Goal: Task Accomplishment & Management: Complete application form

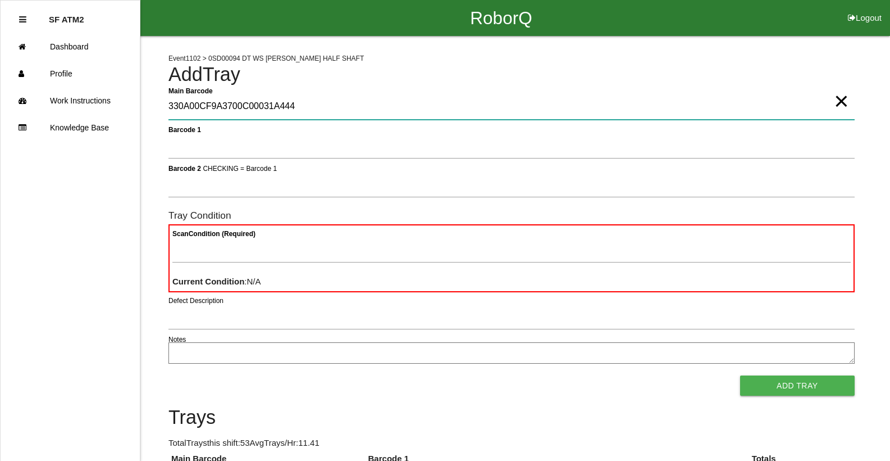
type Barcode "330A00CF9A3700C00031A444"
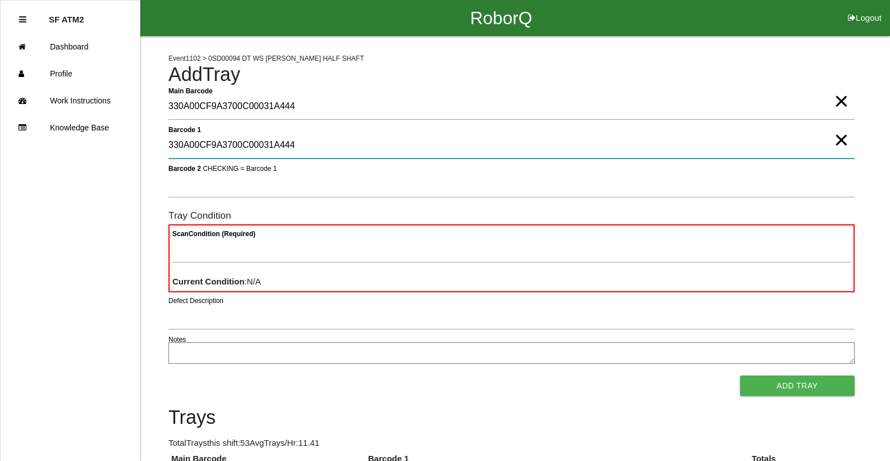
type 1 "330A00CF9A3700C00031A444"
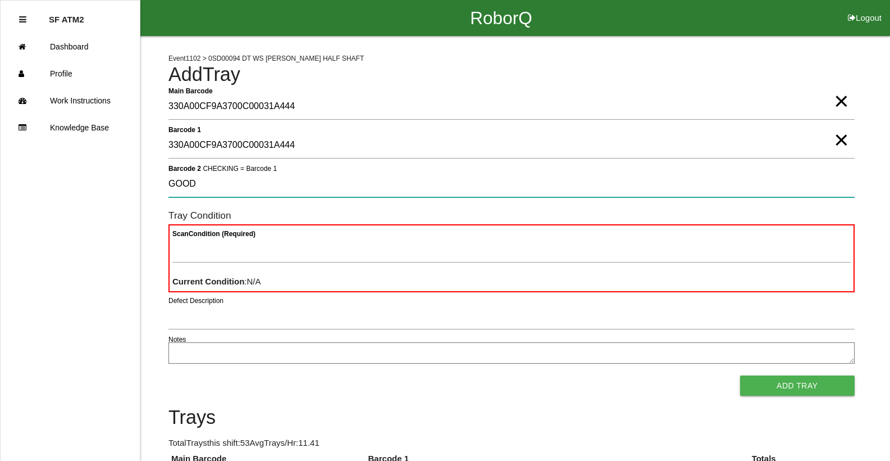
type 2 "GOOD"
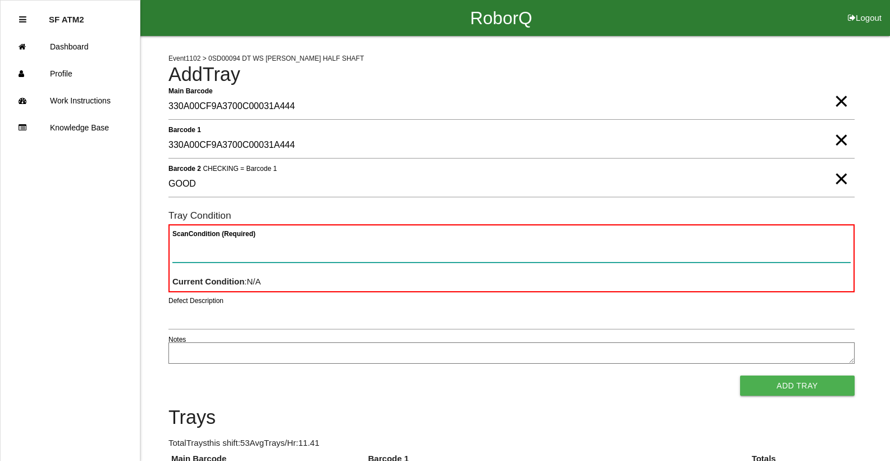
click at [740, 375] on button "Add Tray" at bounding box center [797, 385] width 115 height 20
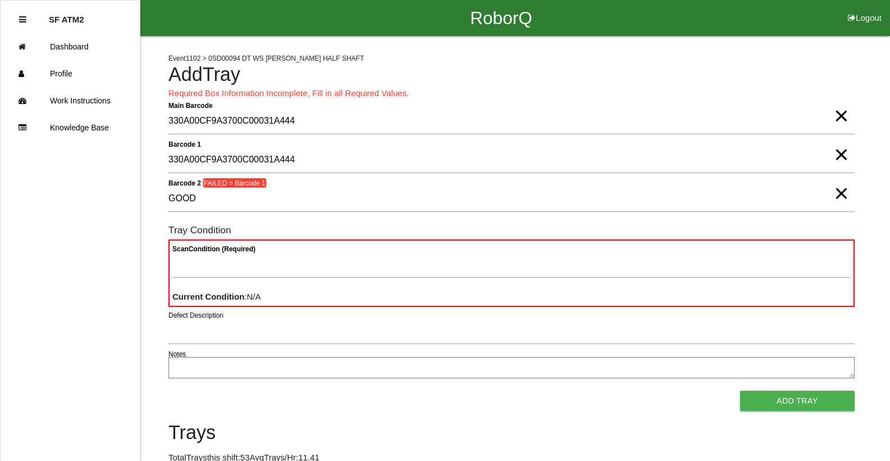
click at [848, 193] on span "×" at bounding box center [841, 182] width 15 height 22
click at [841, 154] on span "×" at bounding box center [841, 143] width 15 height 22
click at [834, 116] on span "×" at bounding box center [841, 104] width 15 height 22
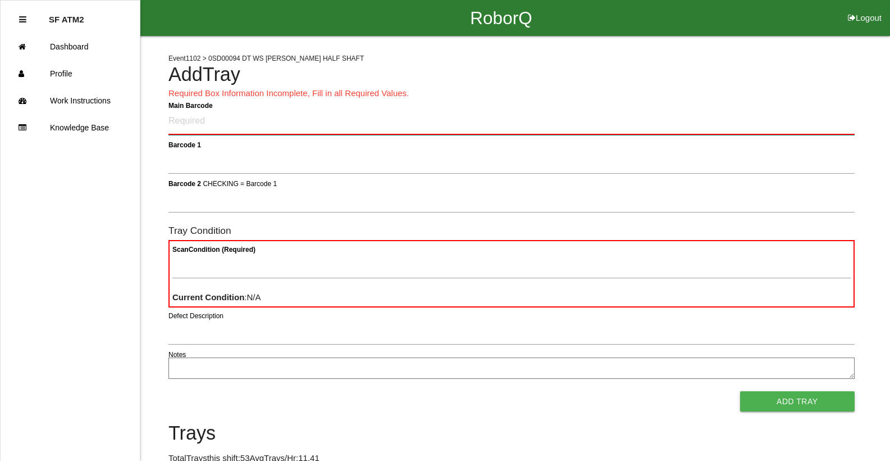
click at [245, 125] on Barcode "Main Barcode" at bounding box center [512, 121] width 687 height 26
type Barcode "85930501-0090"
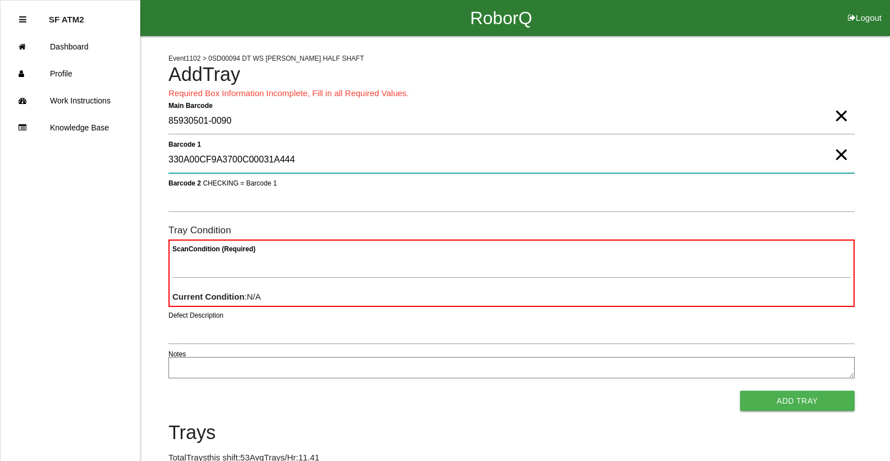
type 1 "330A00CF9A3700C00031A444"
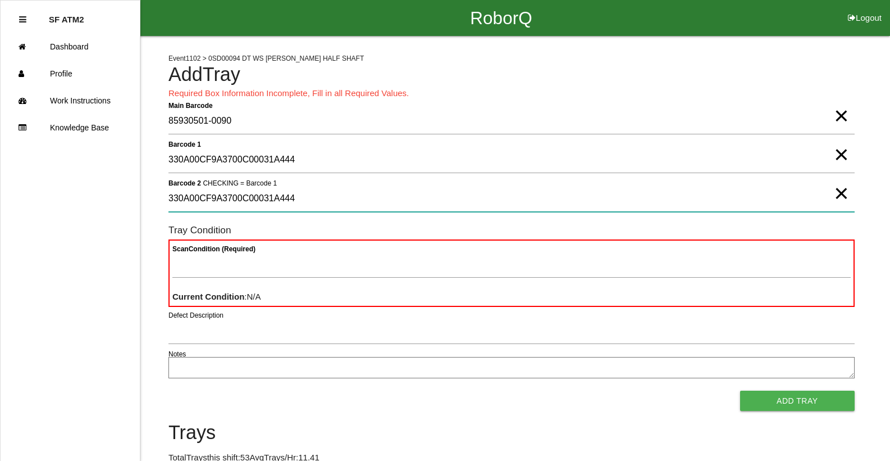
type 2 "330A00CF9A3700C00031A444"
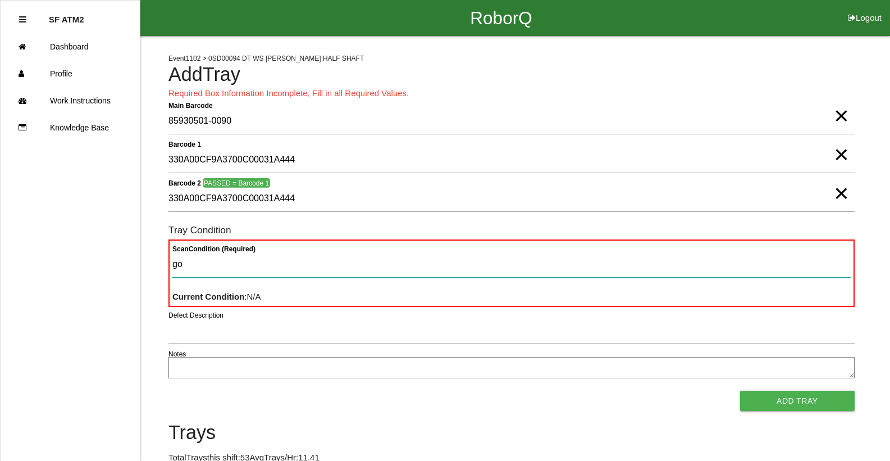
type Condition "goo"
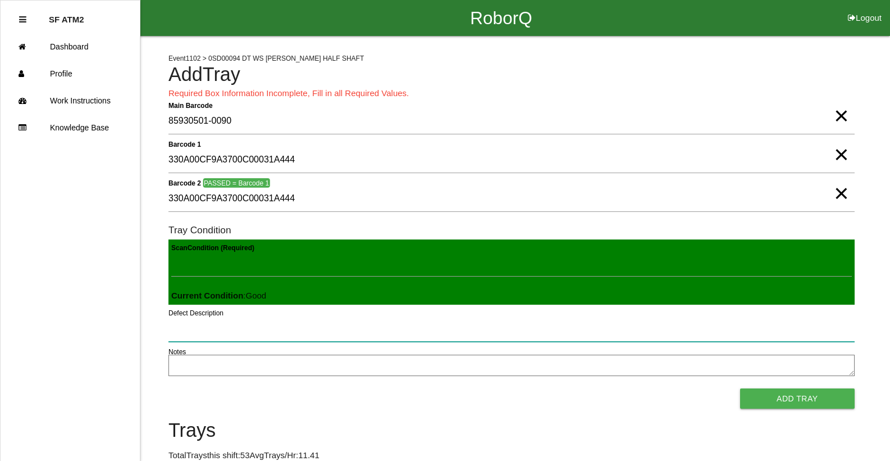
click at [740, 388] on button "Add Tray" at bounding box center [797, 398] width 115 height 20
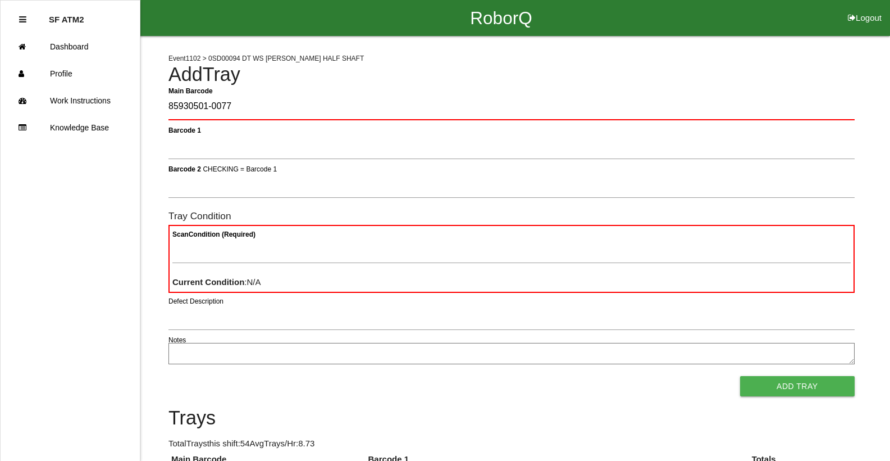
type Barcode "85930501-0077"
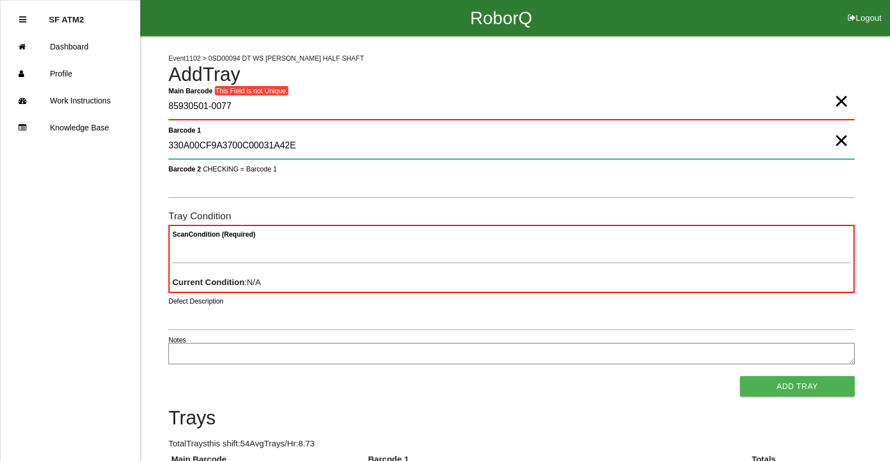
type 1 "330A00CF9A3700C00031A42E"
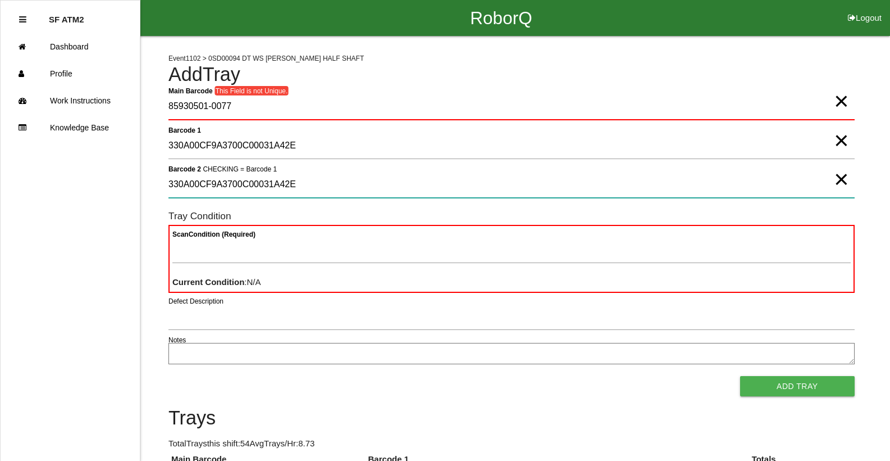
type 2 "330A00CF9A3700C00031A42E"
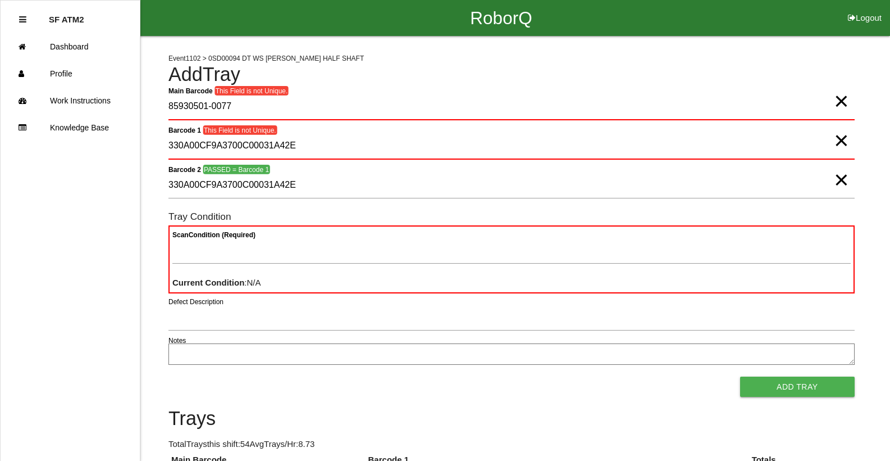
click at [842, 180] on span "×" at bounding box center [841, 168] width 15 height 22
click at [839, 140] on span "×" at bounding box center [841, 129] width 15 height 22
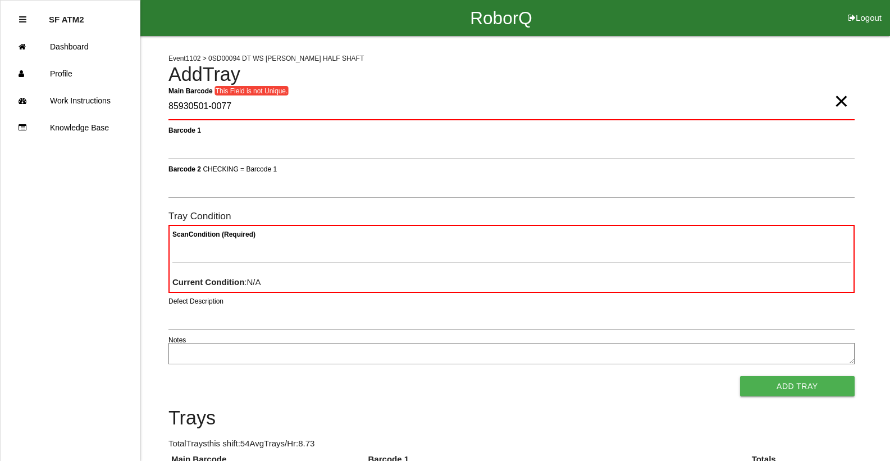
click at [840, 101] on span "×" at bounding box center [841, 90] width 15 height 22
click at [216, 109] on Barcode "Main Barcode" at bounding box center [512, 107] width 687 height 26
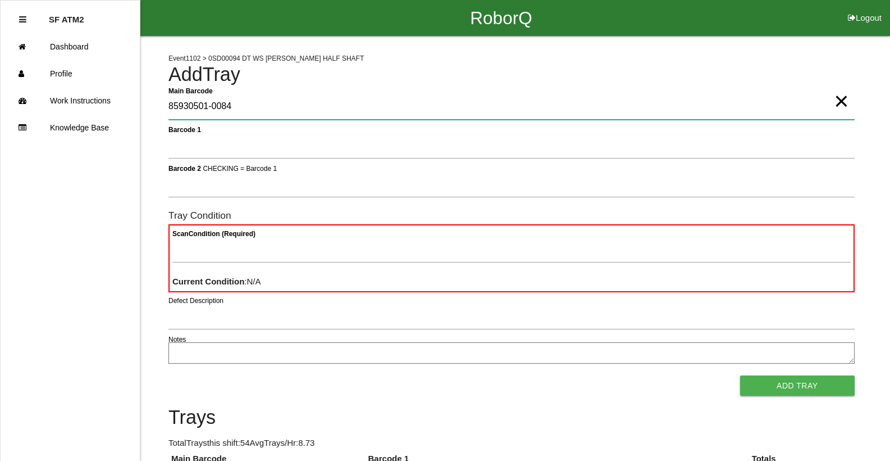
type Barcode "85930501-0084"
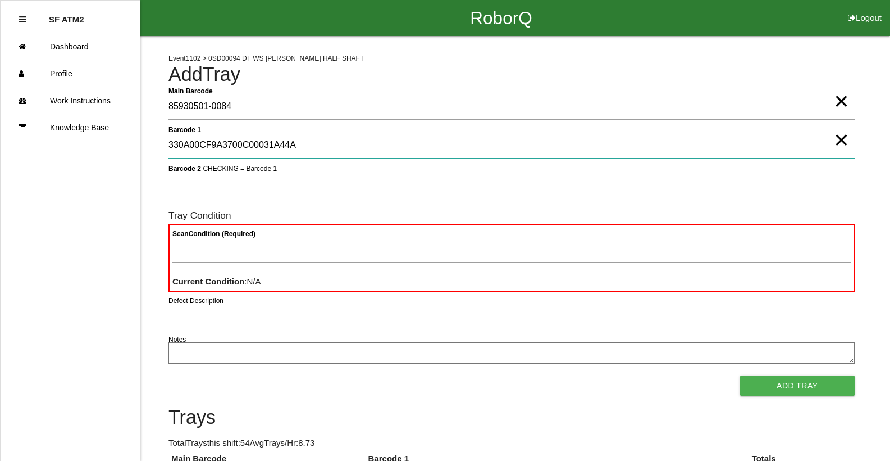
type 1 "330A00CF9A3700C00031A44A"
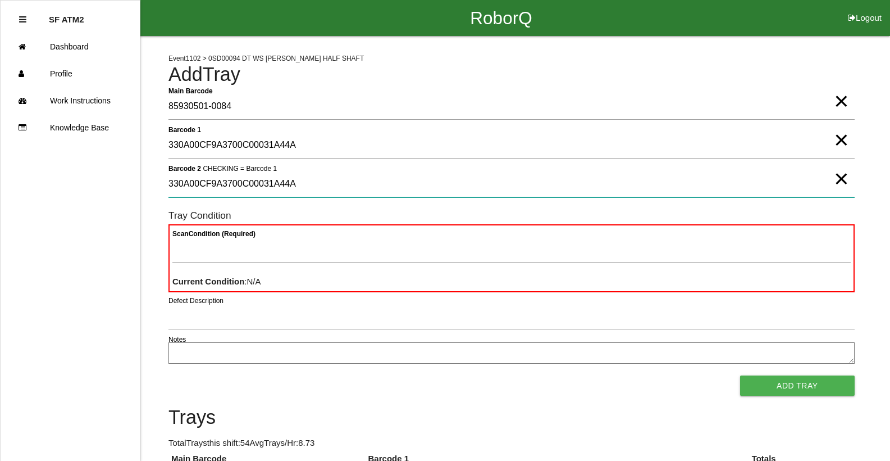
type 2 "330A00CF9A3700C00031A44A"
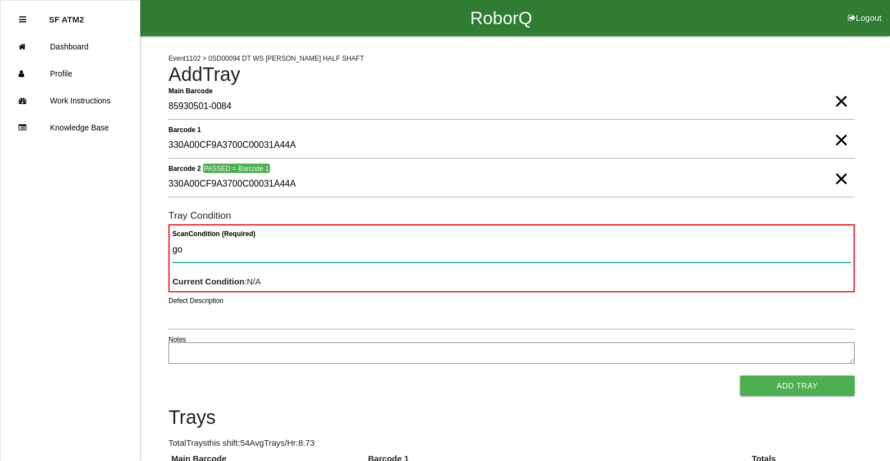
type Condition "goo"
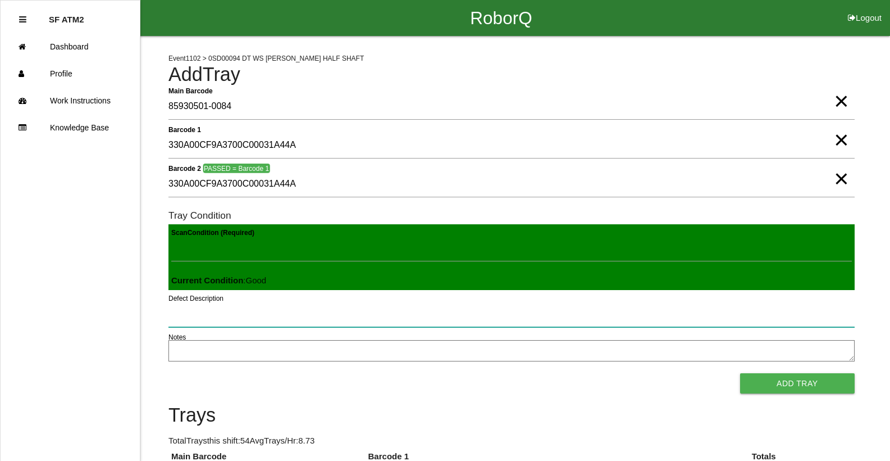
click at [740, 373] on button "Add Tray" at bounding box center [797, 383] width 115 height 20
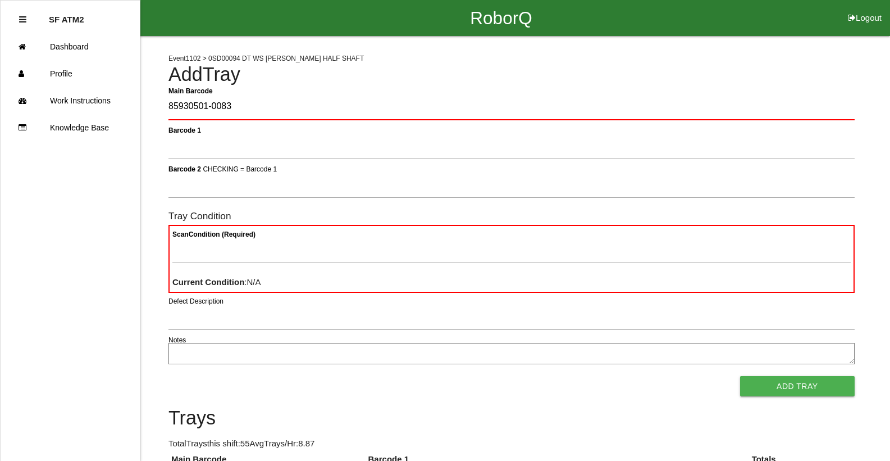
type Barcode "85930501-0083"
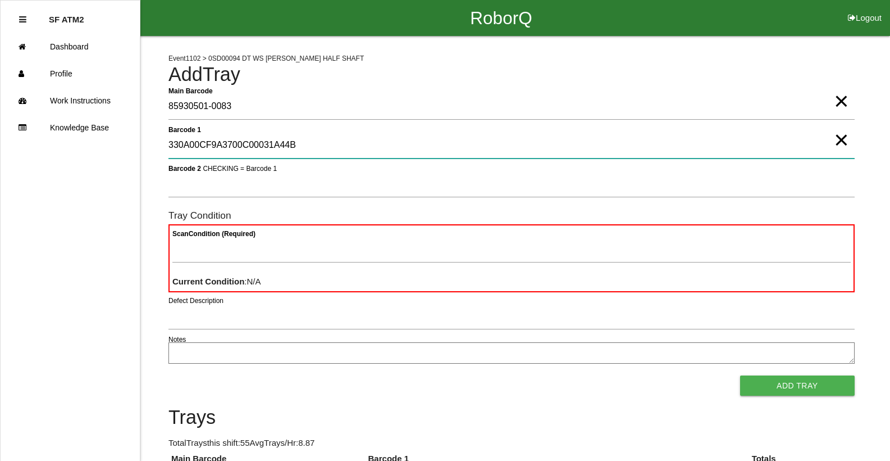
type 1 "330A00CF9A3700C00031A44B"
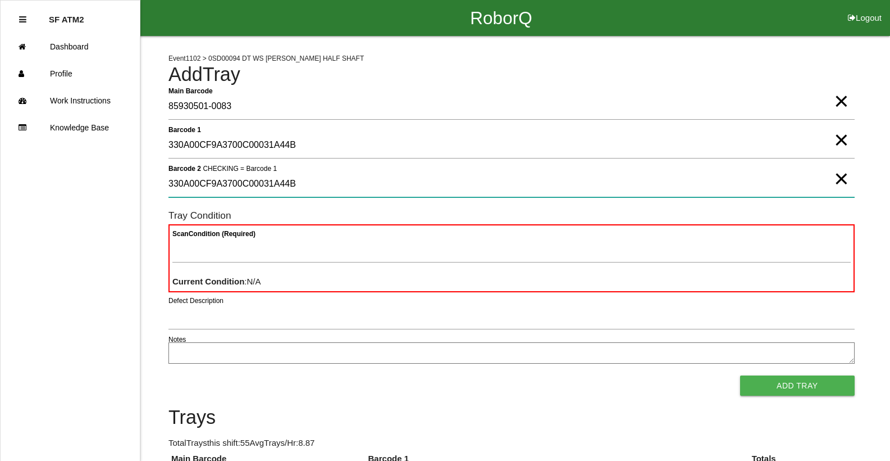
type 2 "330A00CF9A3700C00031A44B"
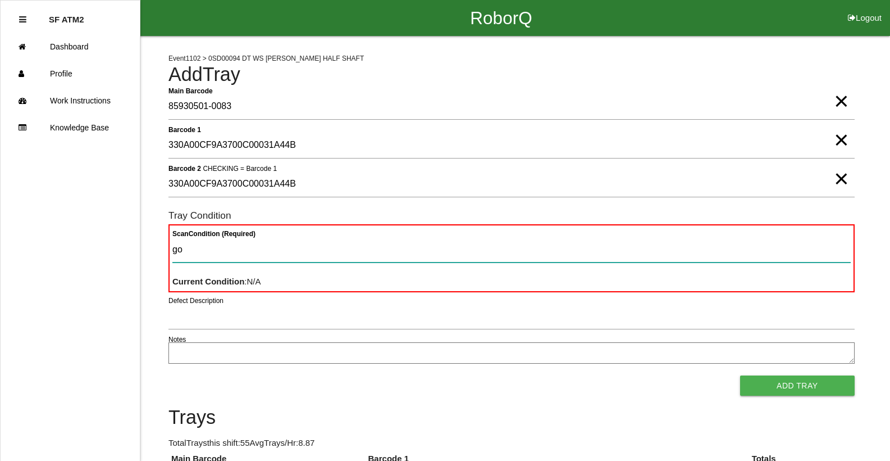
type Condition "goo"
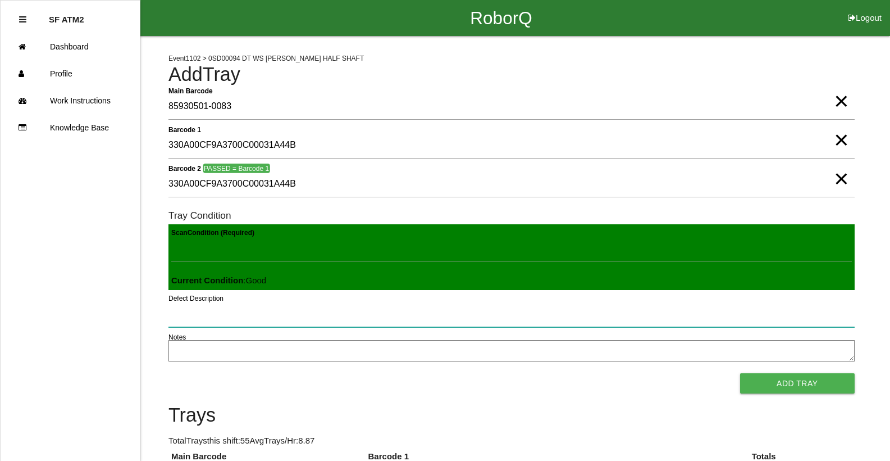
click button "Add Tray" at bounding box center [797, 383] width 115 height 20
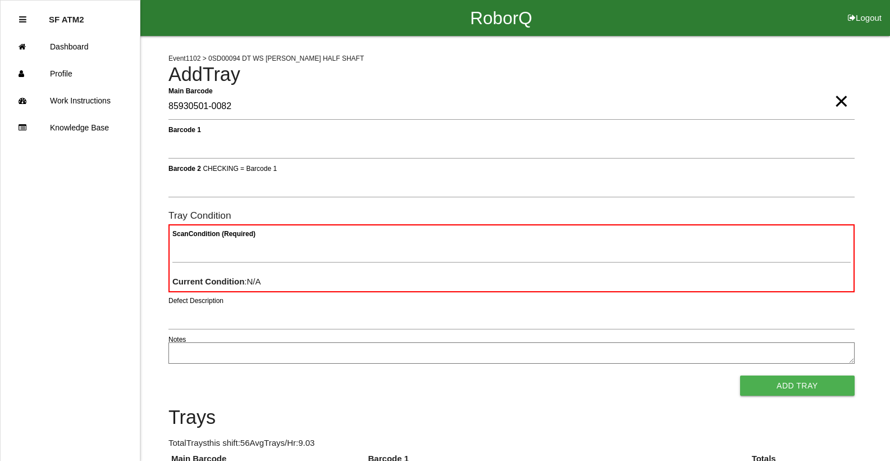
type Barcode "85930501-0082"
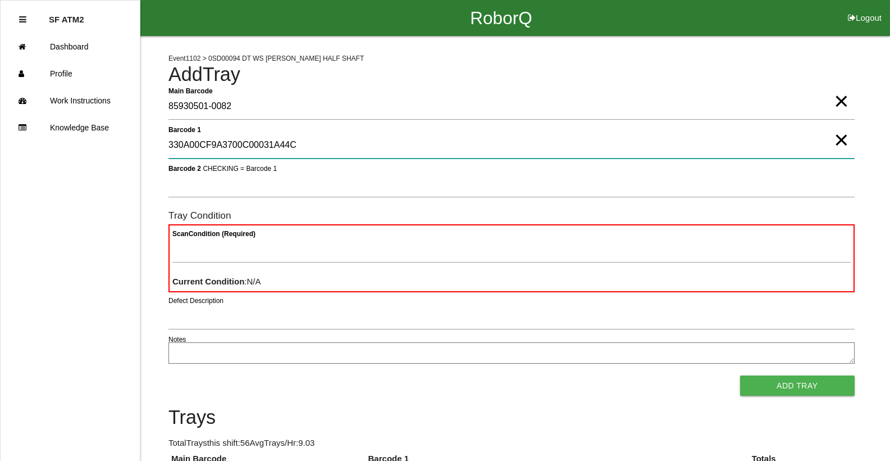
type 1 "330A00CF9A3700C00031A44C"
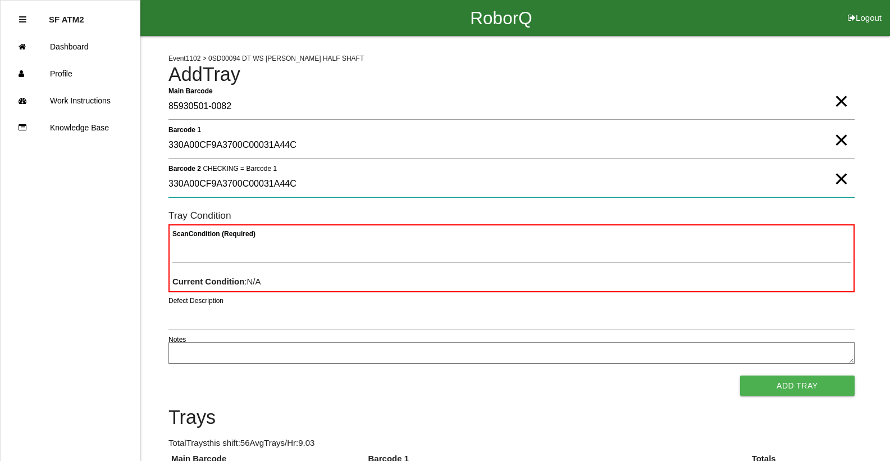
type 2 "330A00CF9A3700C00031A44C"
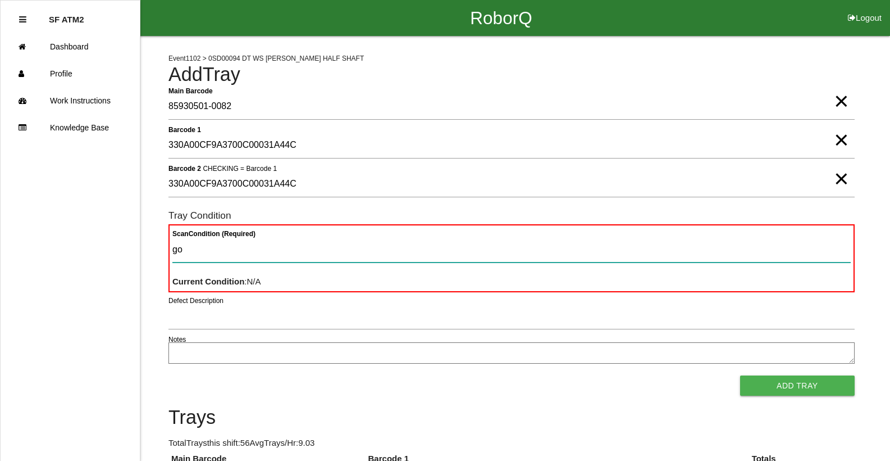
type Condition "goo"
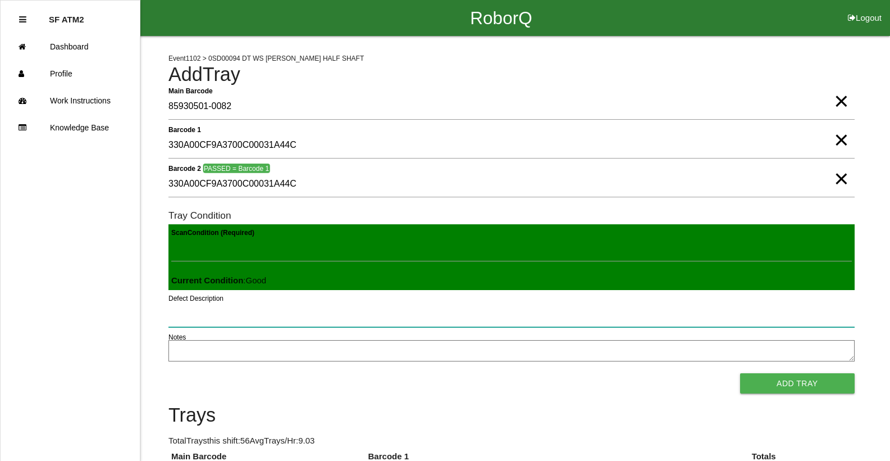
click at [740, 373] on button "Add Tray" at bounding box center [797, 383] width 115 height 20
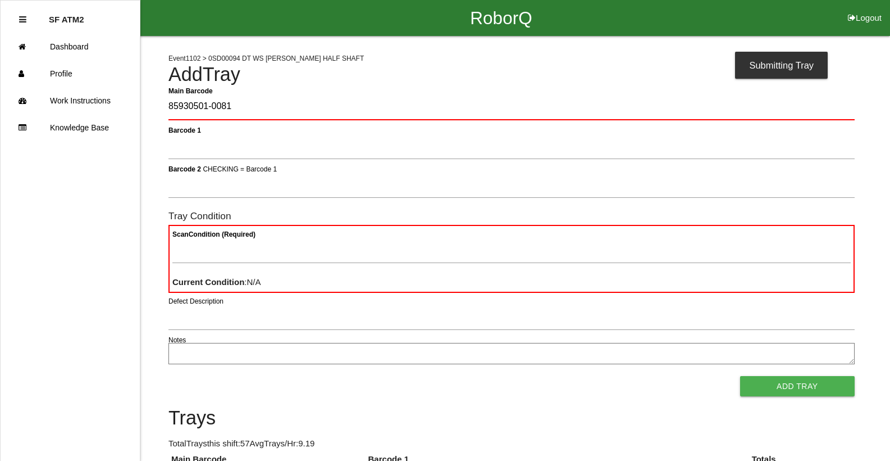
type Barcode "85930501-0081"
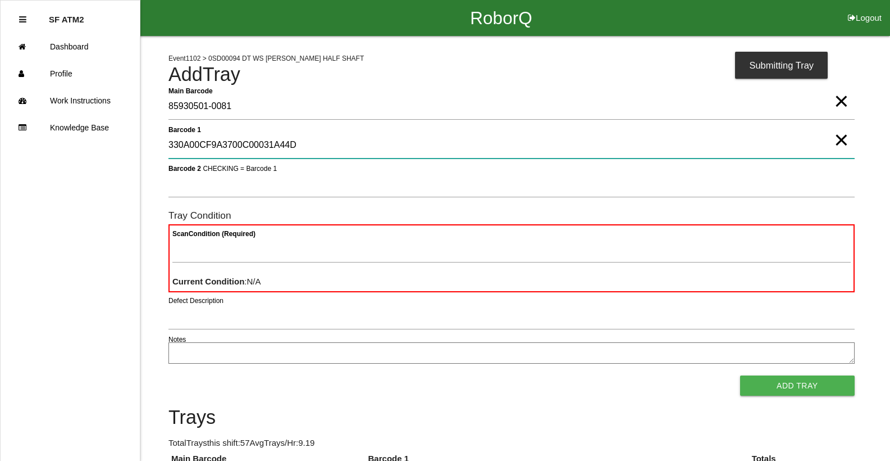
type 1 "330A00CF9A3700C00031A44D"
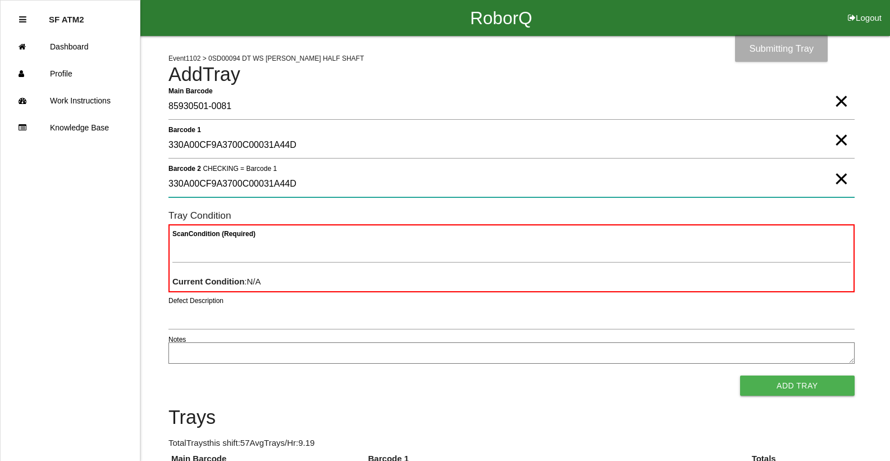
type 2 "330A00CF9A3700C00031A44D"
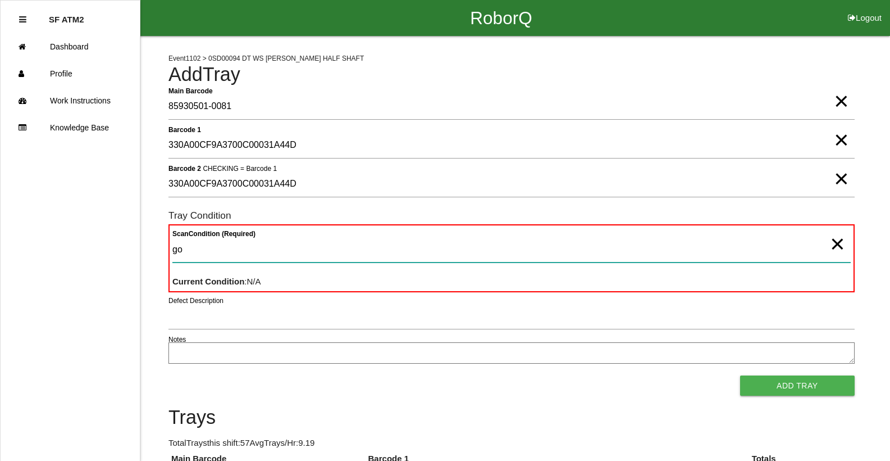
type Condition "goo"
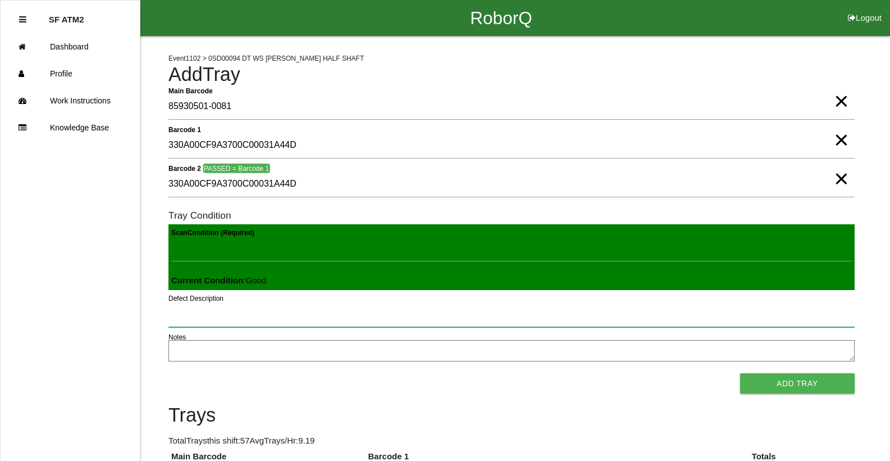
click at [740, 373] on button "Add Tray" at bounding box center [797, 383] width 115 height 20
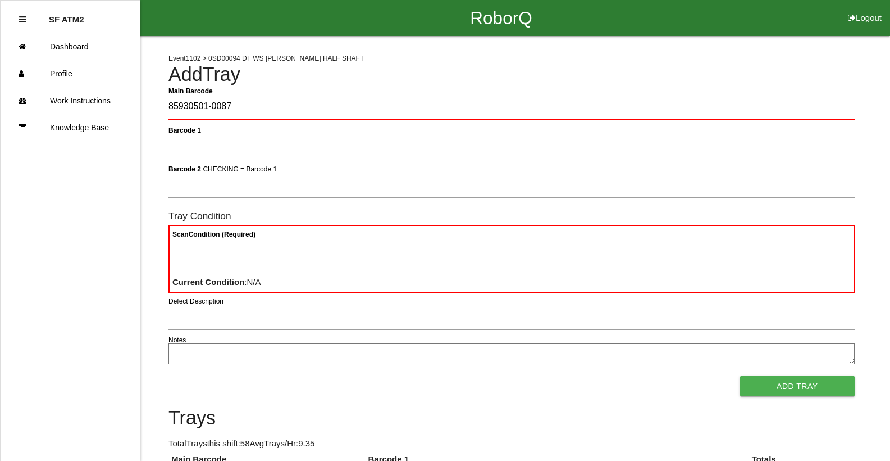
type Barcode "85930501-0087"
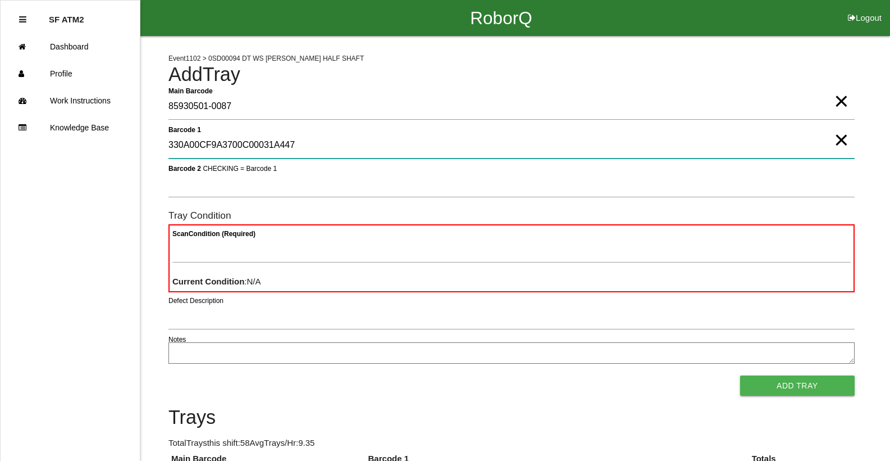
type 1 "330A00CF9A3700C00031A447"
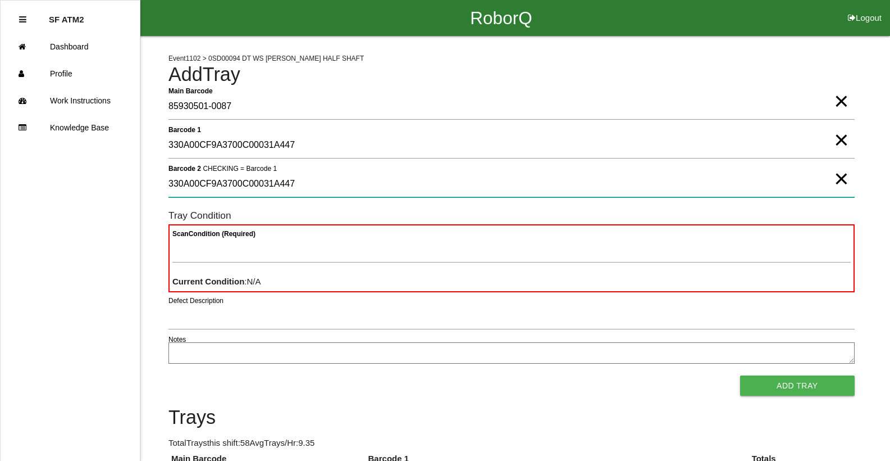
type 2 "330A00CF9A3700C00031A447"
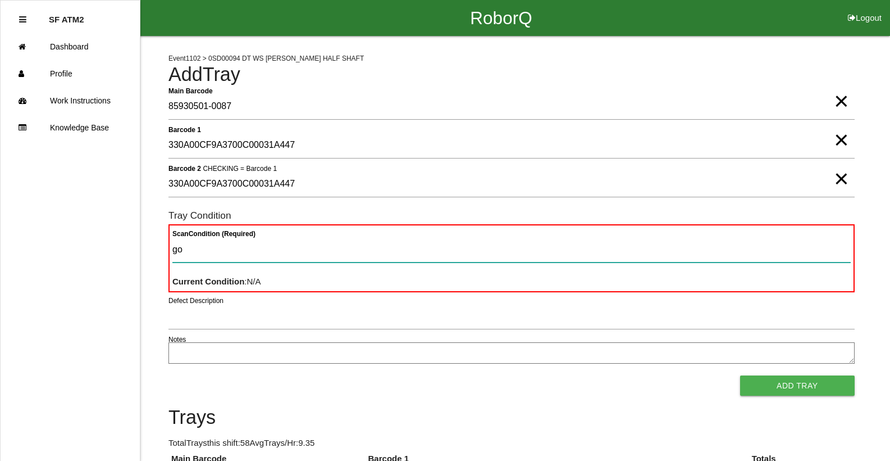
type Condition "goo"
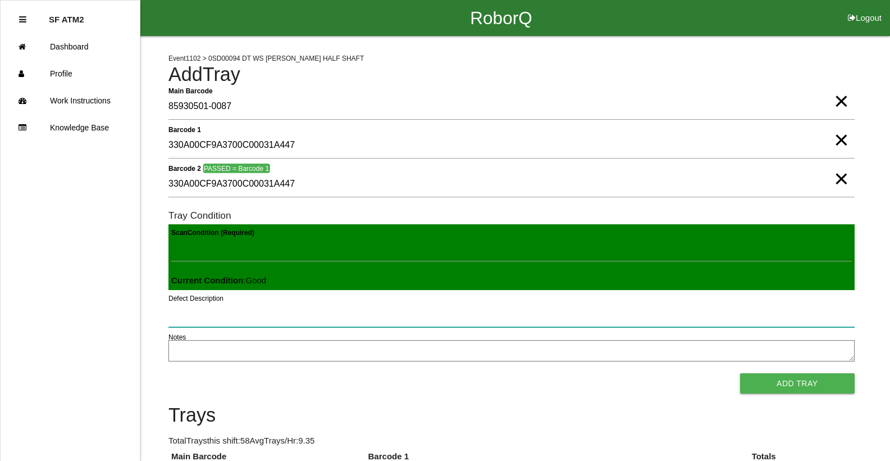
click at [740, 373] on button "Add Tray" at bounding box center [797, 383] width 115 height 20
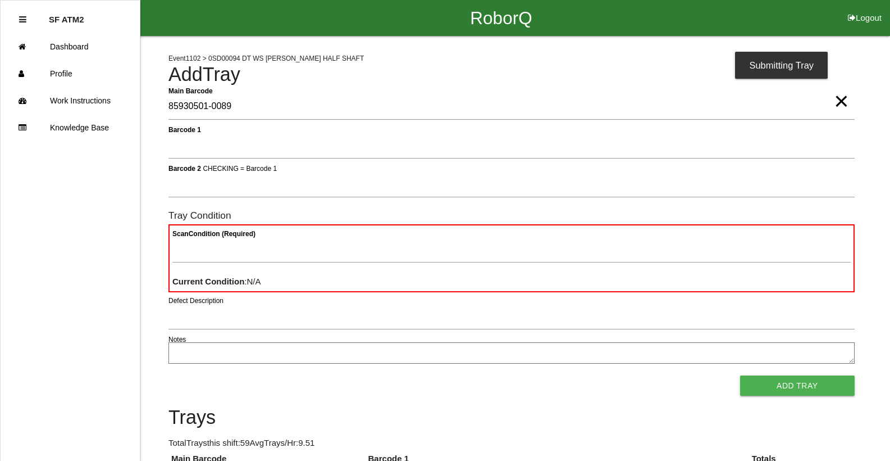
type Barcode "85930501-0089"
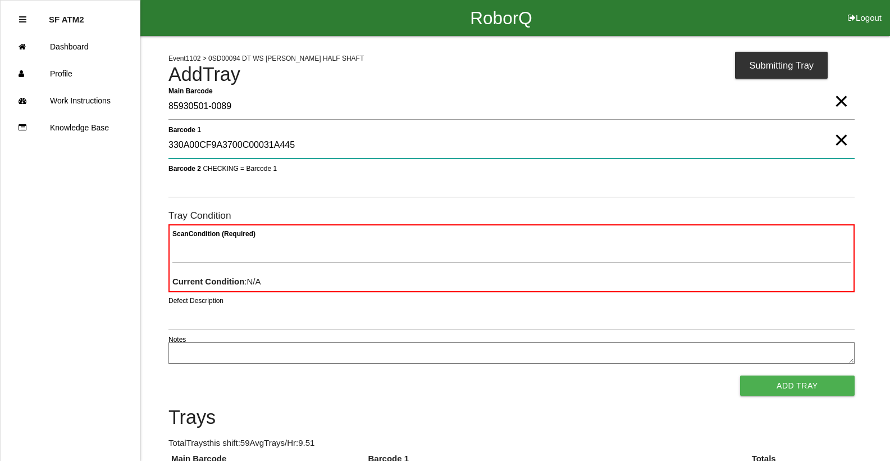
type 1 "330A00CF9A3700C00031A445"
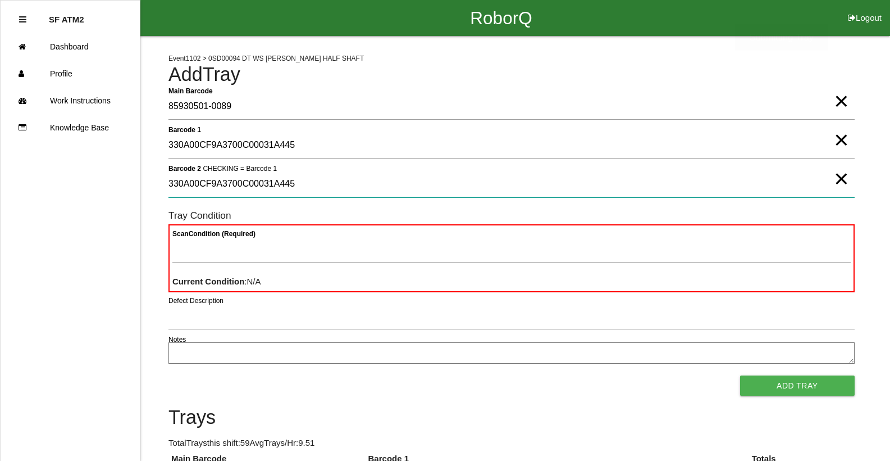
type 2 "330A00CF9A3700C00031A445"
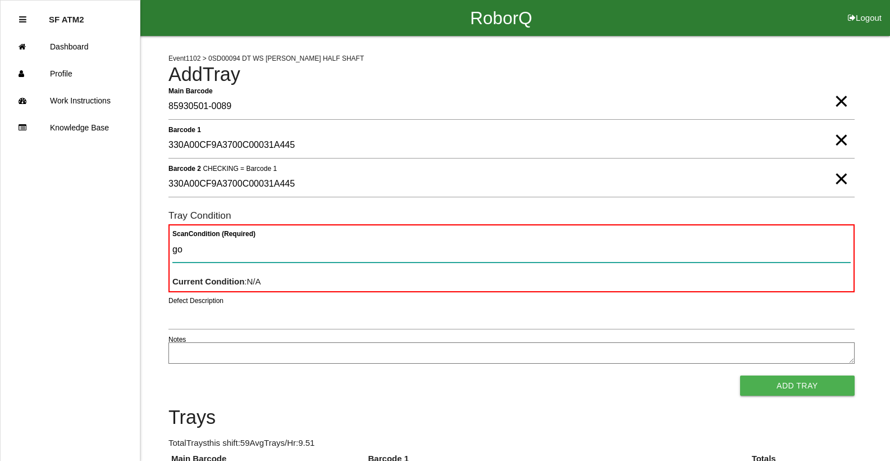
type Condition "goo"
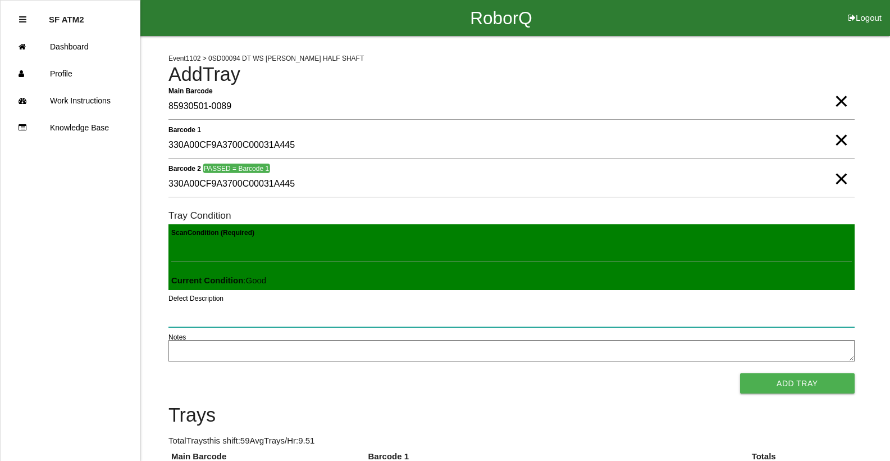
click at [740, 373] on button "Add Tray" at bounding box center [797, 383] width 115 height 20
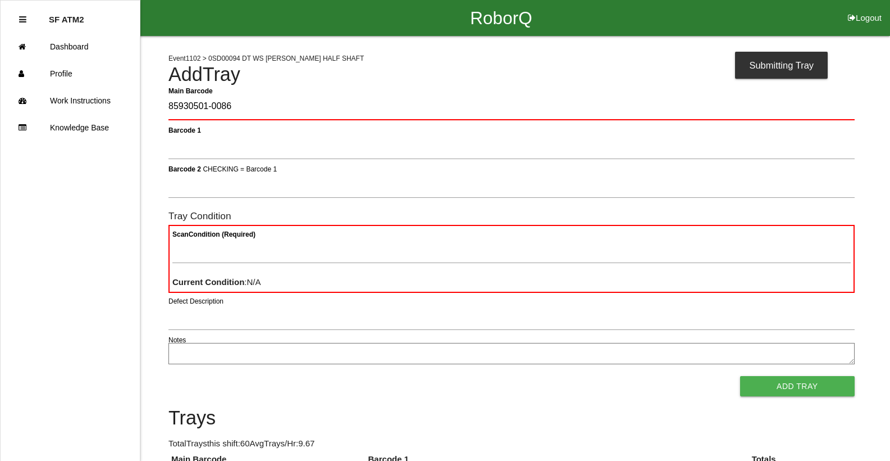
type Barcode "85930501-0086"
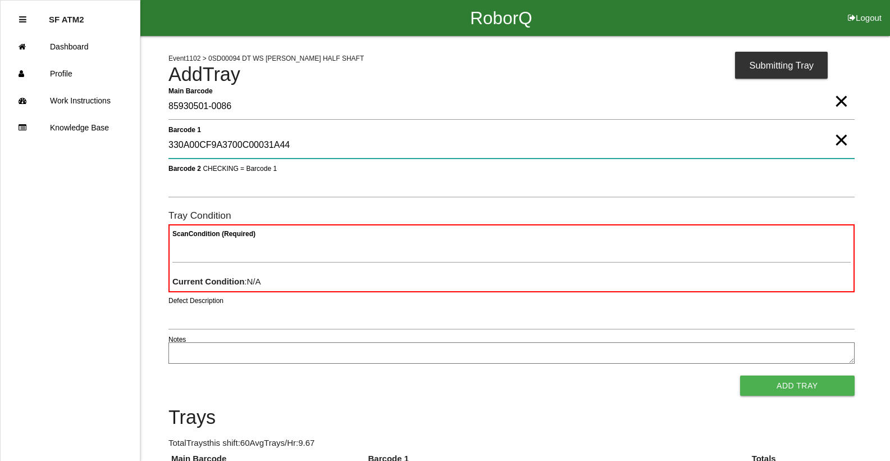
type 1 "330A00CF9A3700C00031A448"
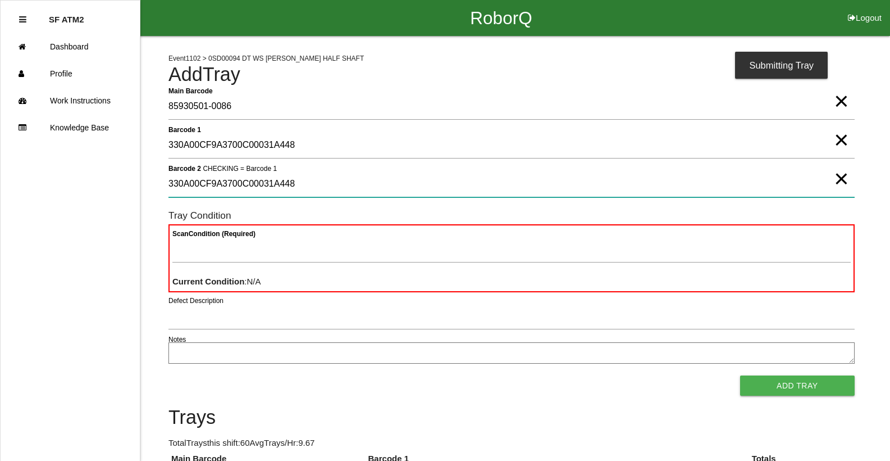
type 2 "330A00CF9A3700C00031A448"
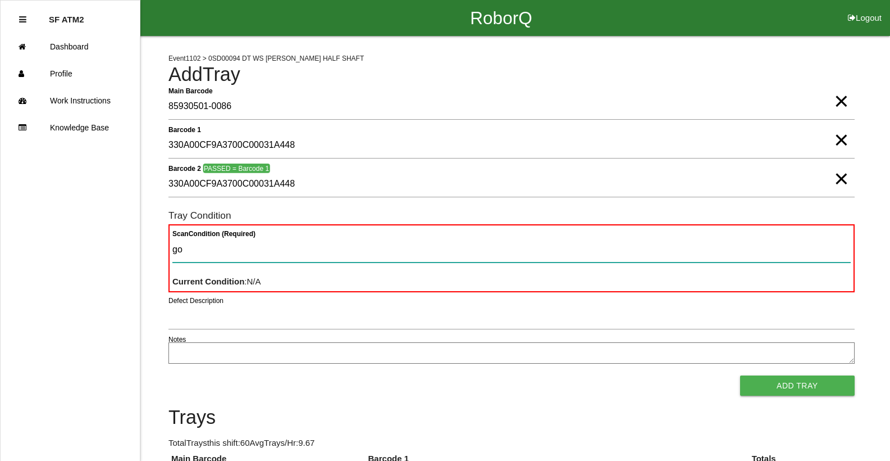
type Condition "goo"
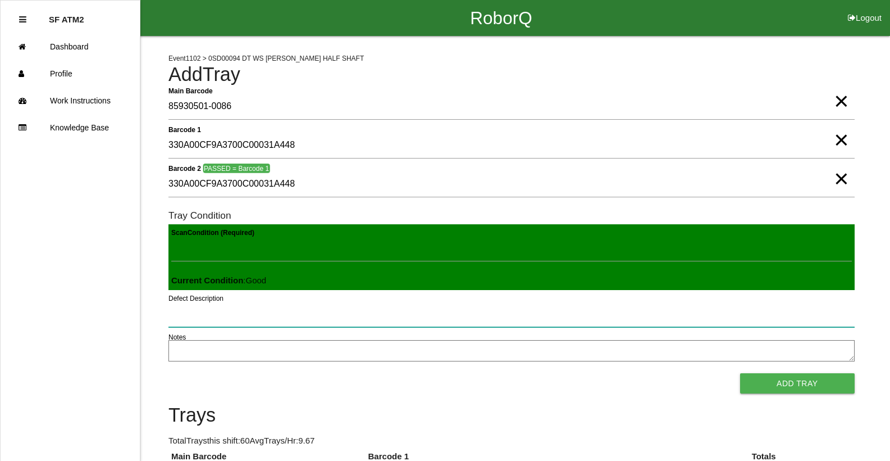
click at [740, 373] on button "Add Tray" at bounding box center [797, 383] width 115 height 20
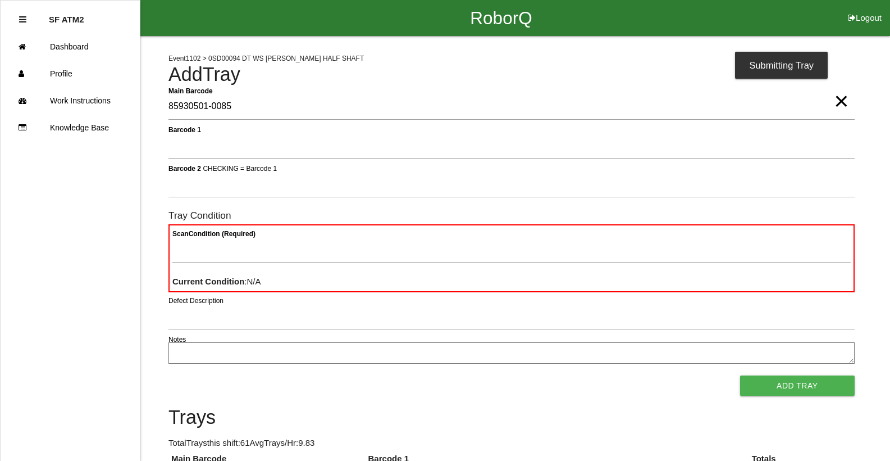
type Barcode "85930501-0085"
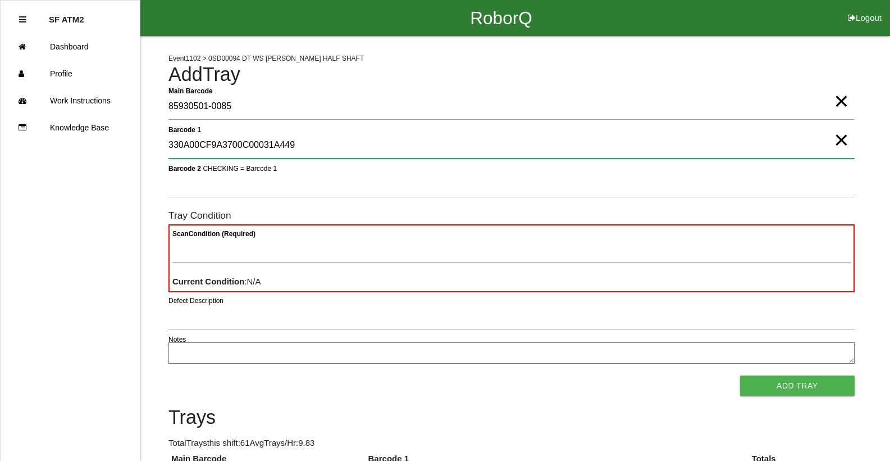
type 1 "330A00CF9A3700C00031A449"
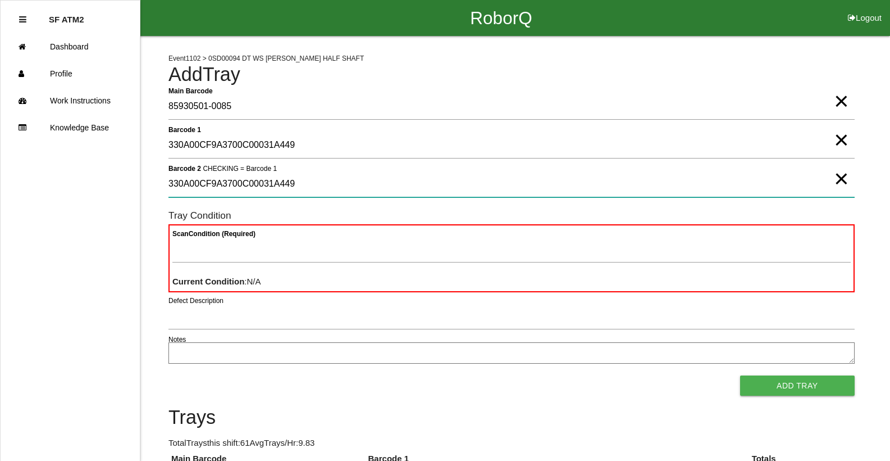
type 2 "330A00CF9A3700C00031A449"
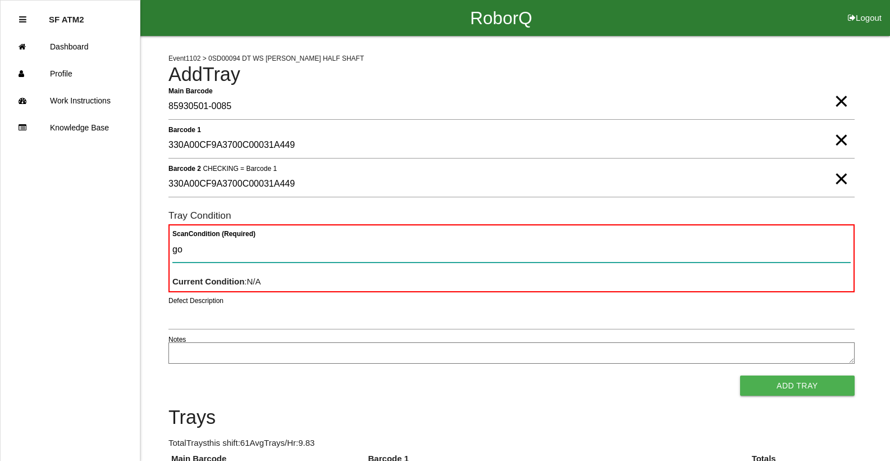
type Condition "goo"
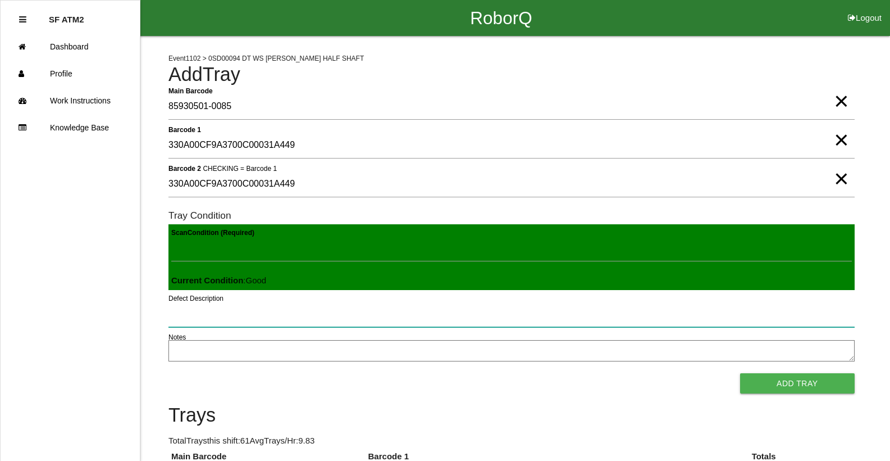
click at [740, 373] on button "Add Tray" at bounding box center [797, 383] width 115 height 20
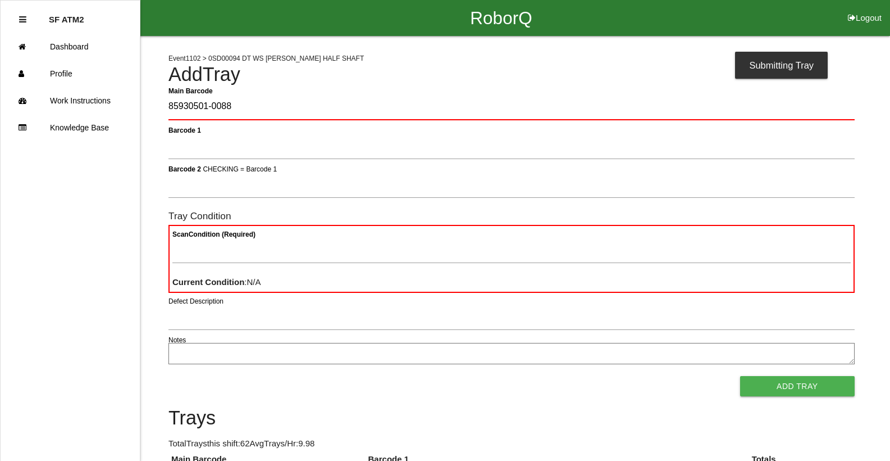
type Barcode "85930501-0088"
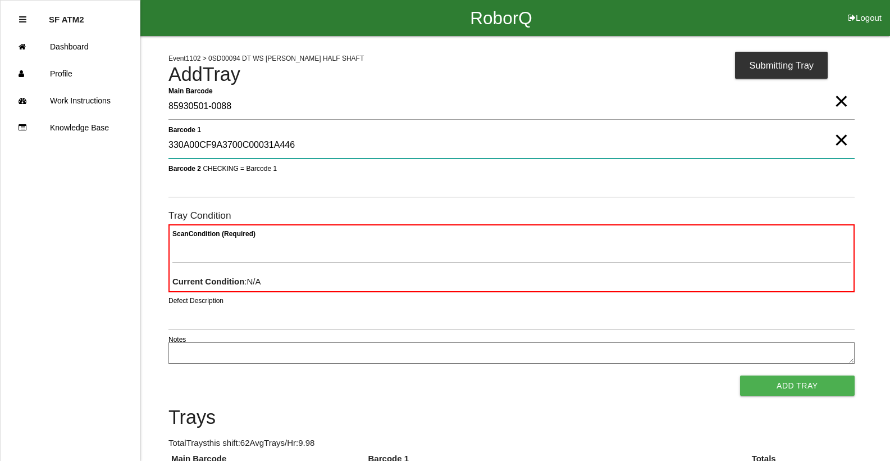
type 1 "330A00CF9A3700C00031A446"
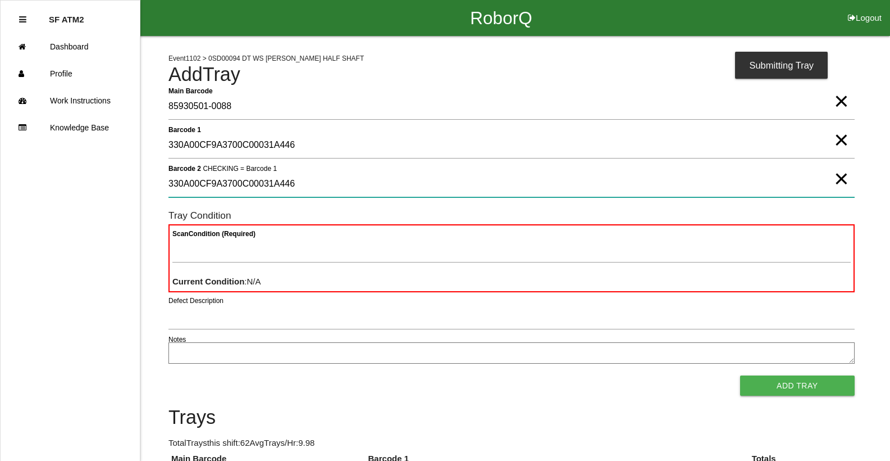
type 2 "330A00CF9A3700C00031A446"
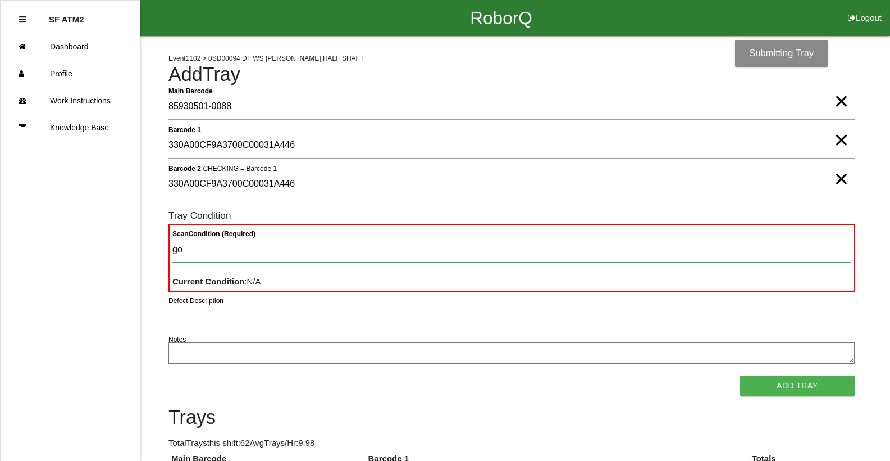
type Condition "goo"
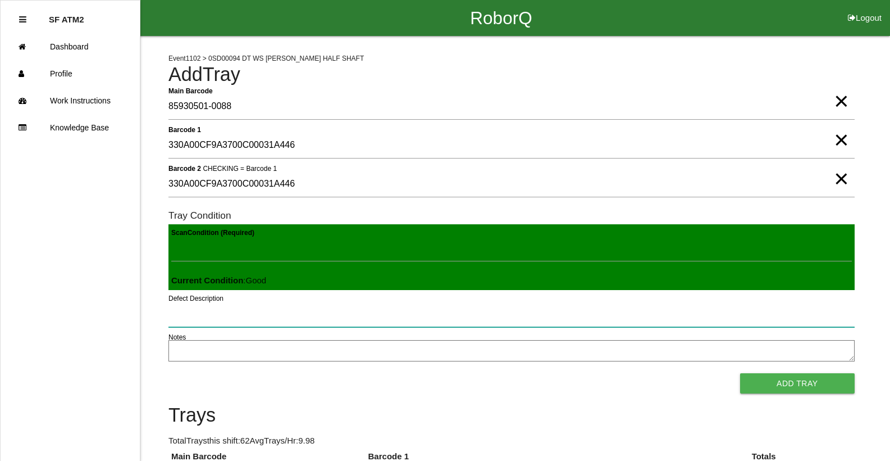
click at [740, 373] on button "Add Tray" at bounding box center [797, 383] width 115 height 20
